Goal: Find specific page/section: Find specific page/section

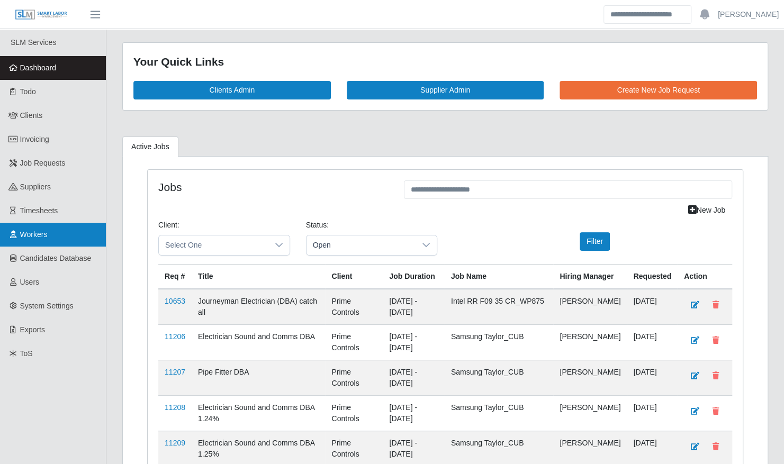
click at [33, 232] on span "Workers" at bounding box center [34, 234] width 28 height 8
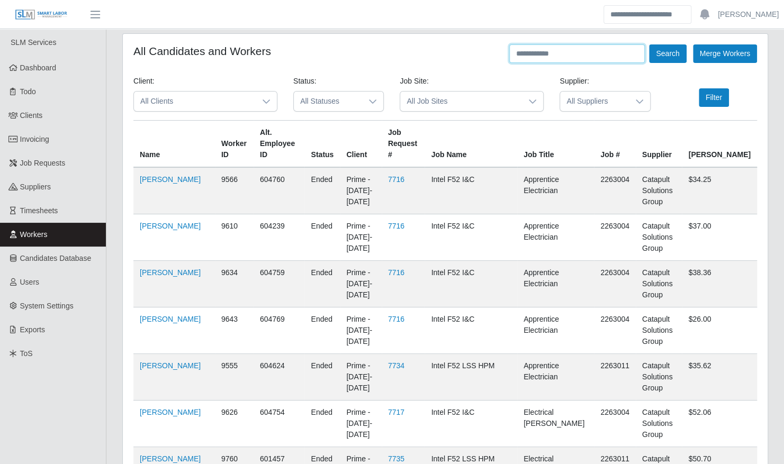
click at [592, 56] on input "text" at bounding box center [577, 53] width 136 height 19
type input "**********"
click at [649, 44] on button "Search" at bounding box center [667, 53] width 37 height 19
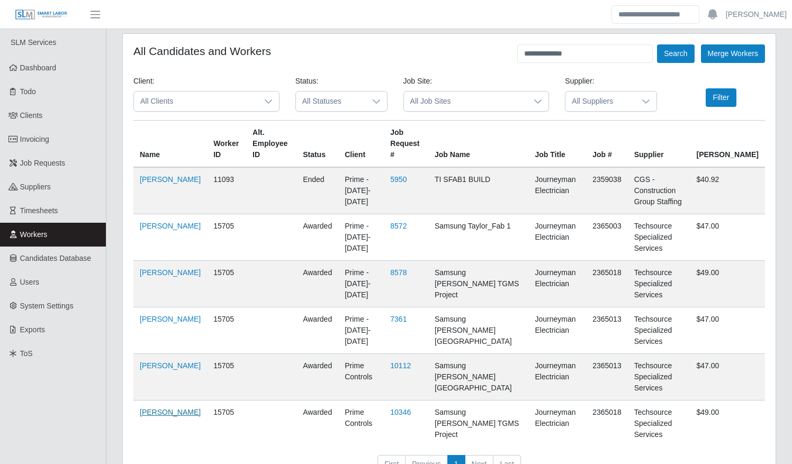
click at [161, 408] on link "[PERSON_NAME]" at bounding box center [170, 412] width 61 height 8
click at [324, 100] on span "All Statuses" at bounding box center [331, 102] width 70 height 20
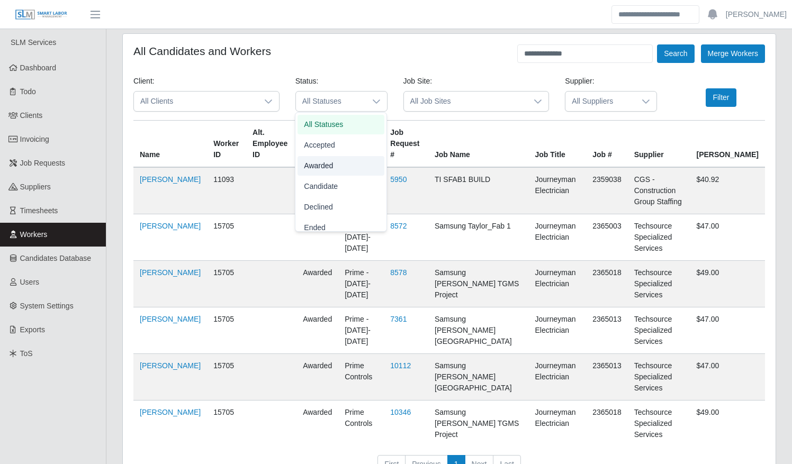
click at [337, 164] on li "Awarded" at bounding box center [340, 166] width 87 height 20
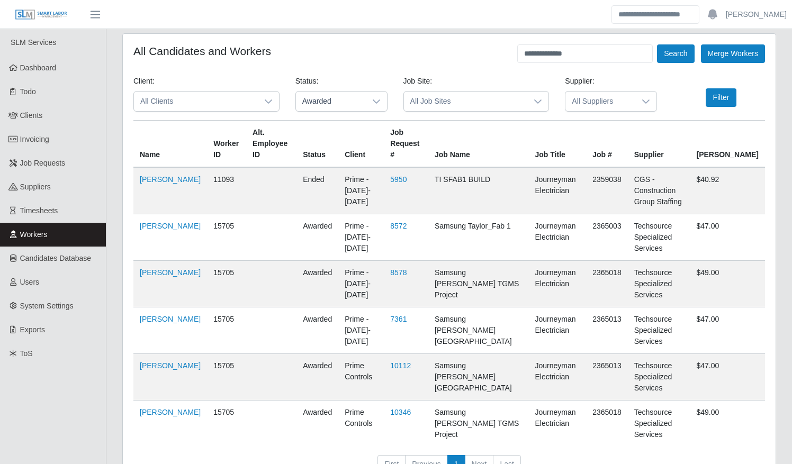
click at [246, 104] on span "All Clients" at bounding box center [196, 102] width 124 height 20
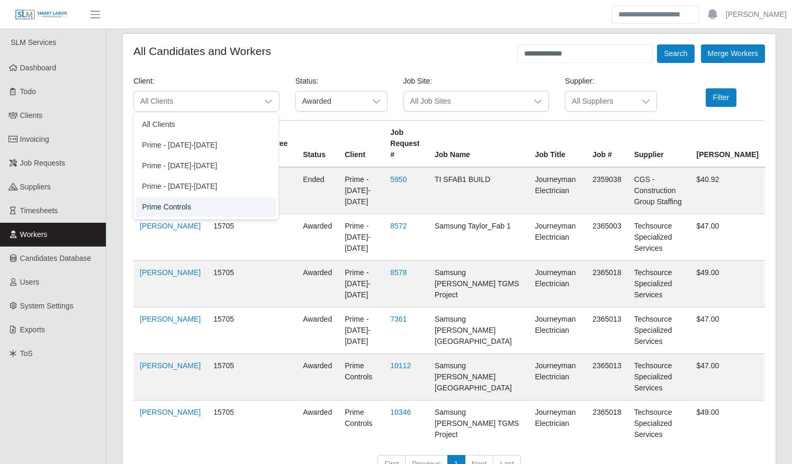
click at [230, 198] on li "Prime Controls" at bounding box center [206, 207] width 141 height 20
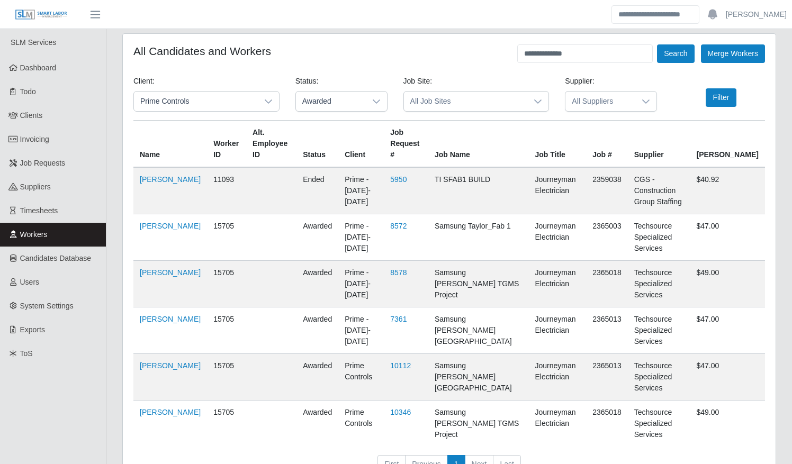
click at [462, 96] on span "All Job Sites" at bounding box center [466, 102] width 124 height 20
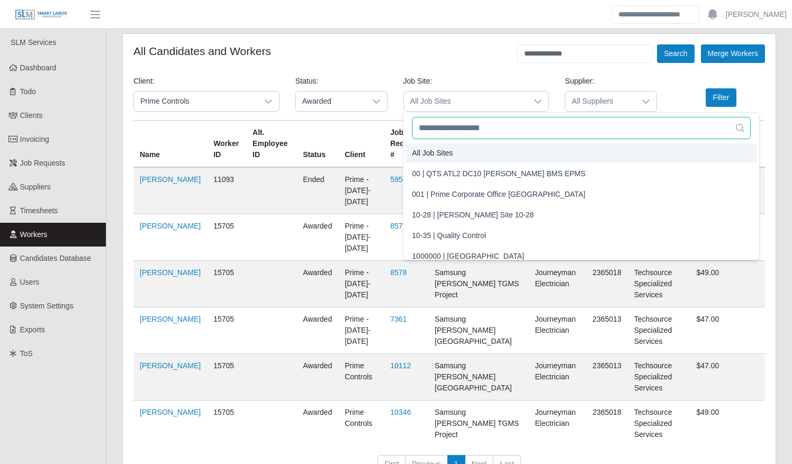
click at [510, 126] on input "text" at bounding box center [581, 128] width 339 height 22
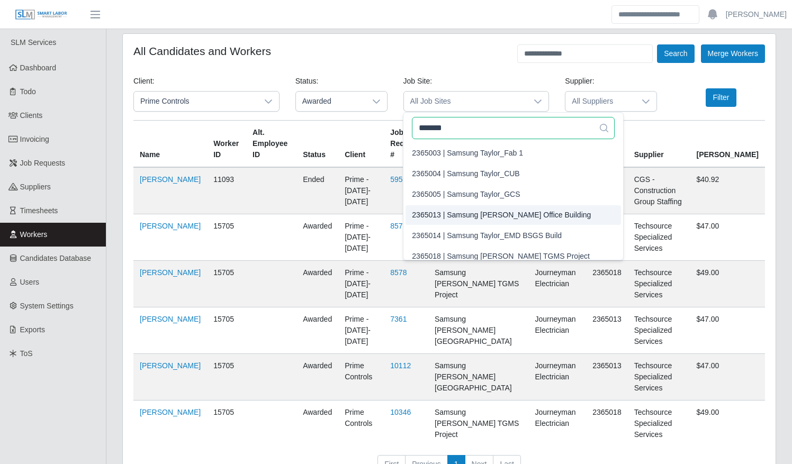
type input "*******"
click at [490, 214] on span "2365013 | Samsung Taylor Office Building" at bounding box center [501, 215] width 179 height 11
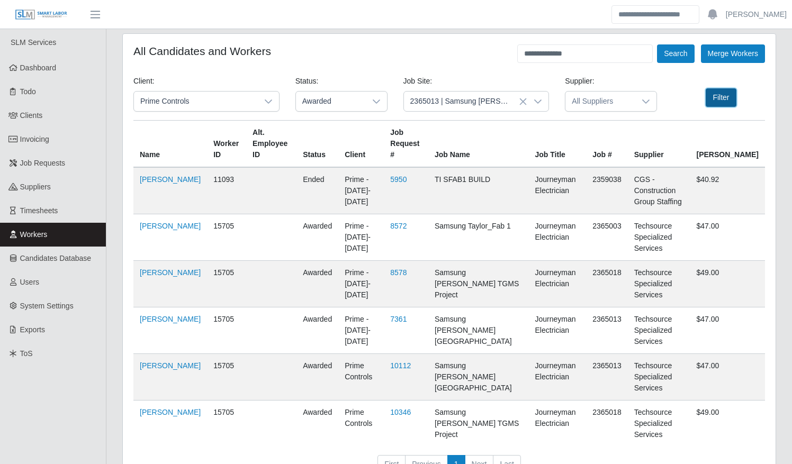
click at [716, 98] on button "Filter" at bounding box center [721, 97] width 30 height 19
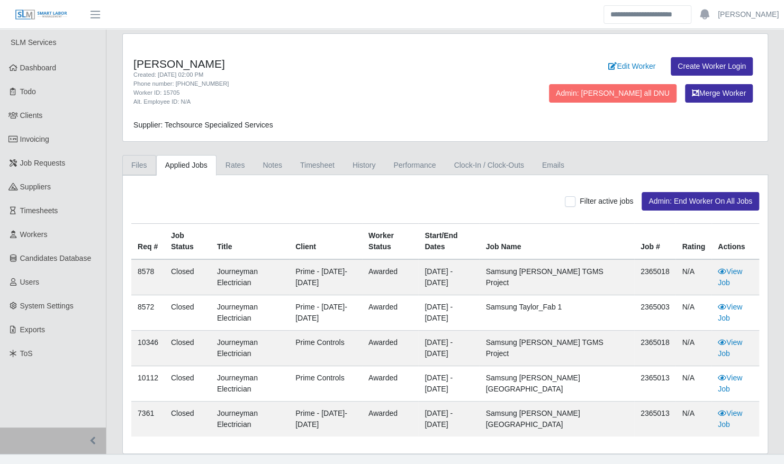
drag, startPoint x: 140, startPoint y: 166, endPoint x: 166, endPoint y: 183, distance: 31.4
click at [140, 166] on link "Files" at bounding box center [139, 165] width 34 height 21
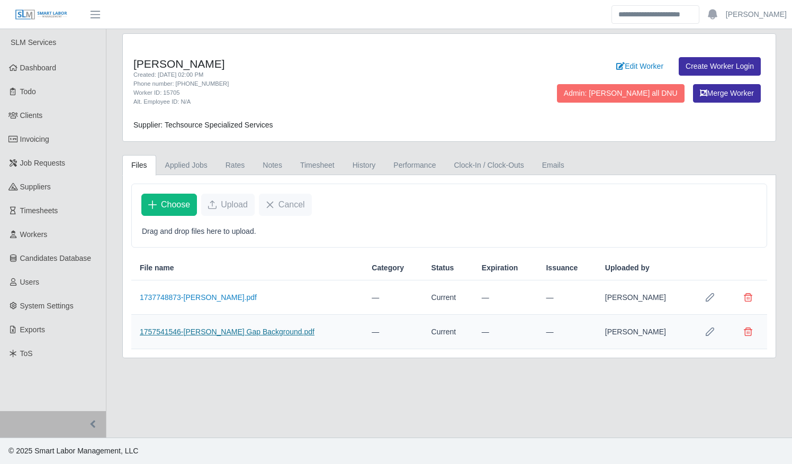
click at [248, 328] on link "1757541546-[PERSON_NAME] Gap Background.pdf" at bounding box center [227, 332] width 175 height 8
